Goal: Find specific page/section: Find specific page/section

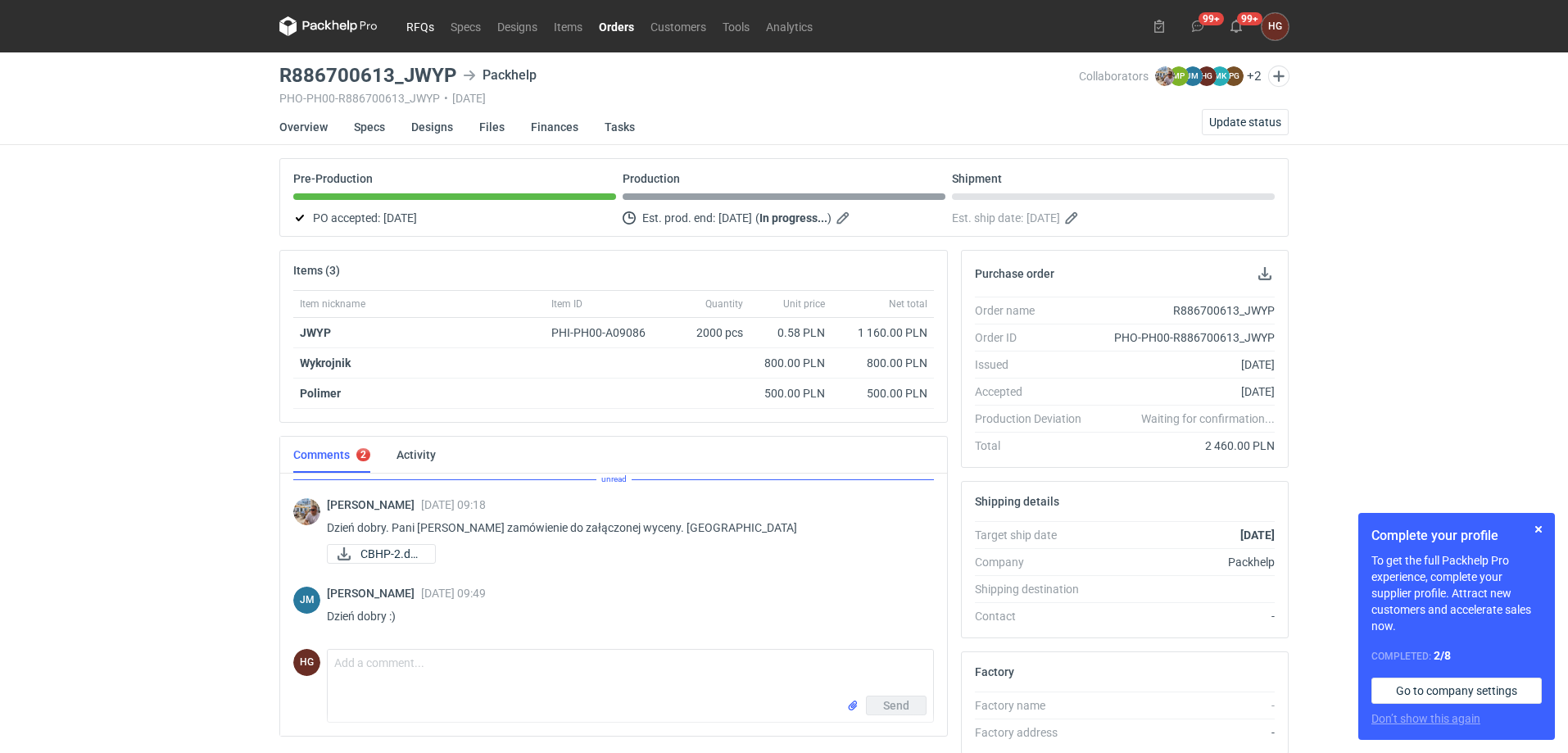
click at [420, 27] on link "RFQs" at bounding box center [419, 27] width 44 height 20
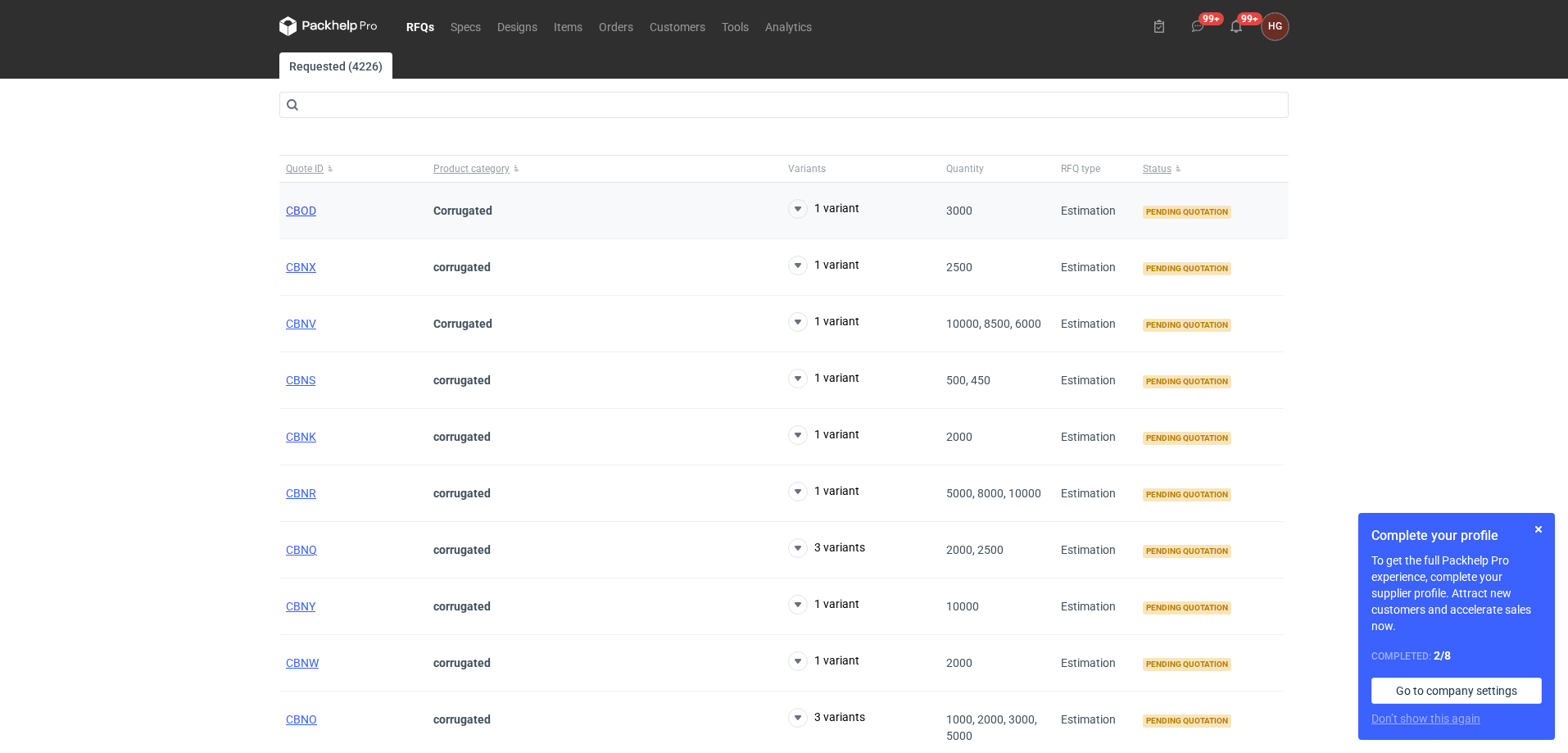
click at [297, 205] on span "CBOD" at bounding box center [301, 210] width 31 height 13
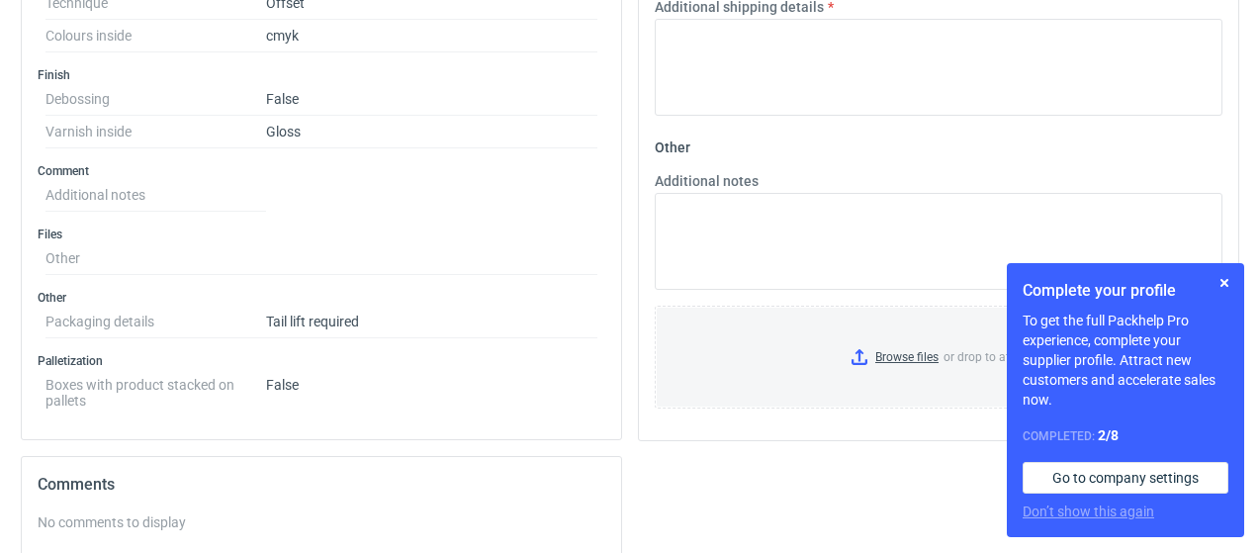
scroll to position [811, 0]
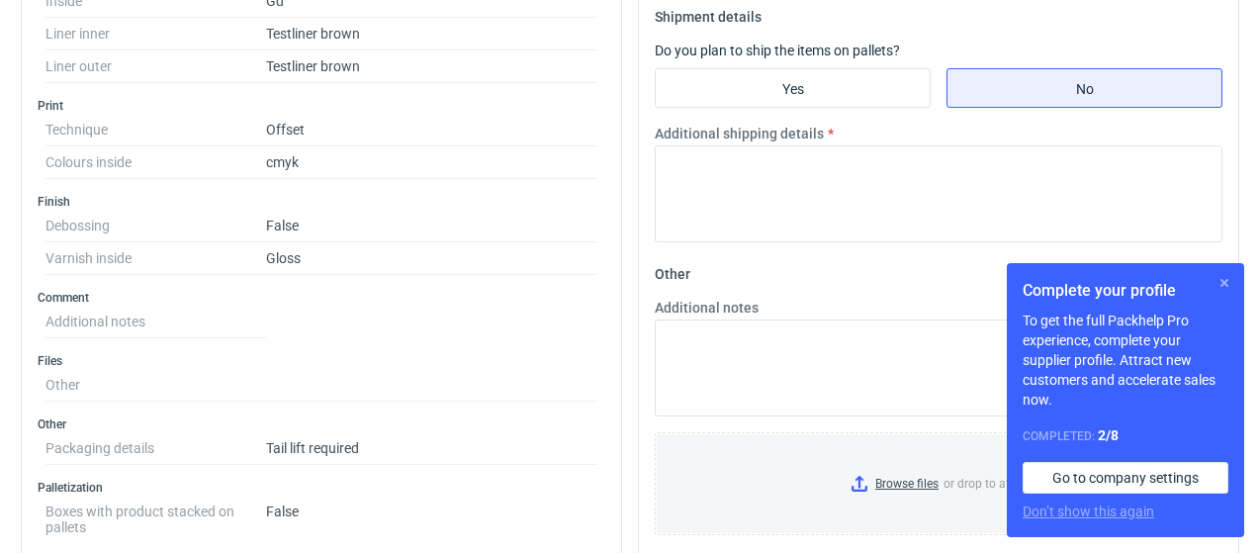
click at [1225, 282] on button "button" at bounding box center [1224, 283] width 24 height 24
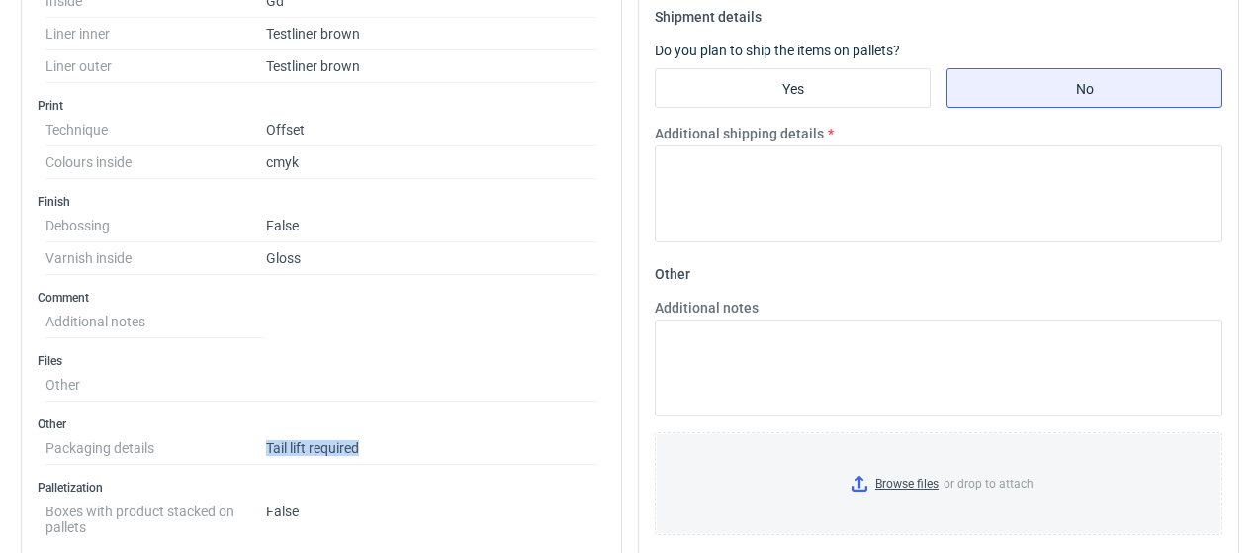
drag, startPoint x: 267, startPoint y: 434, endPoint x: 379, endPoint y: 430, distance: 111.8
click at [379, 432] on dd "Tail lift required" at bounding box center [431, 448] width 331 height 33
copy dd "Tail lift required"
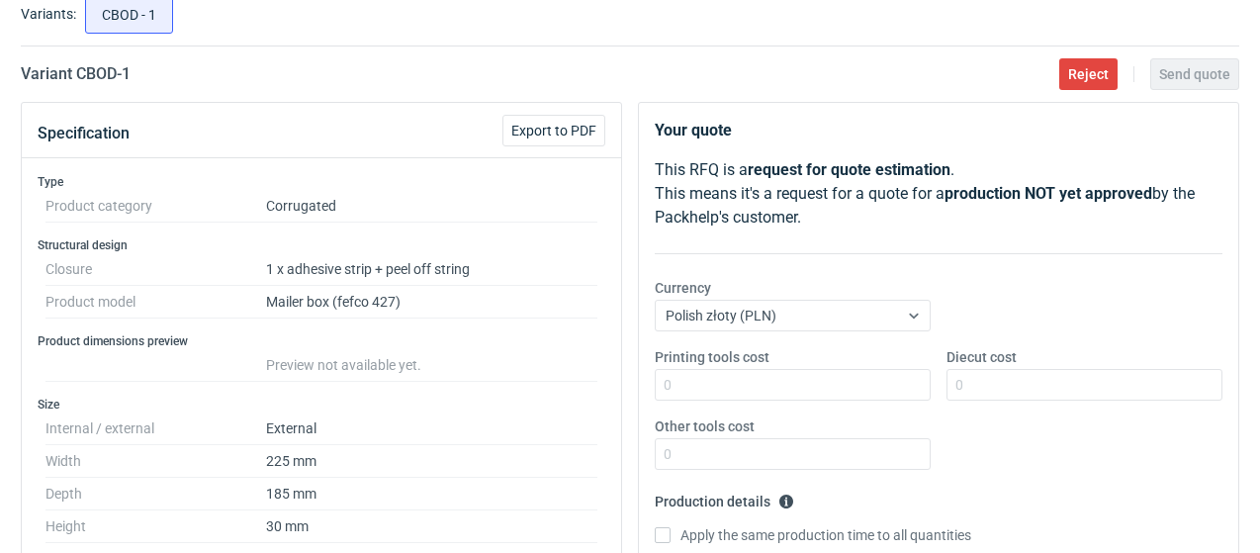
scroll to position [297, 0]
